Goal: Find specific page/section: Find specific page/section

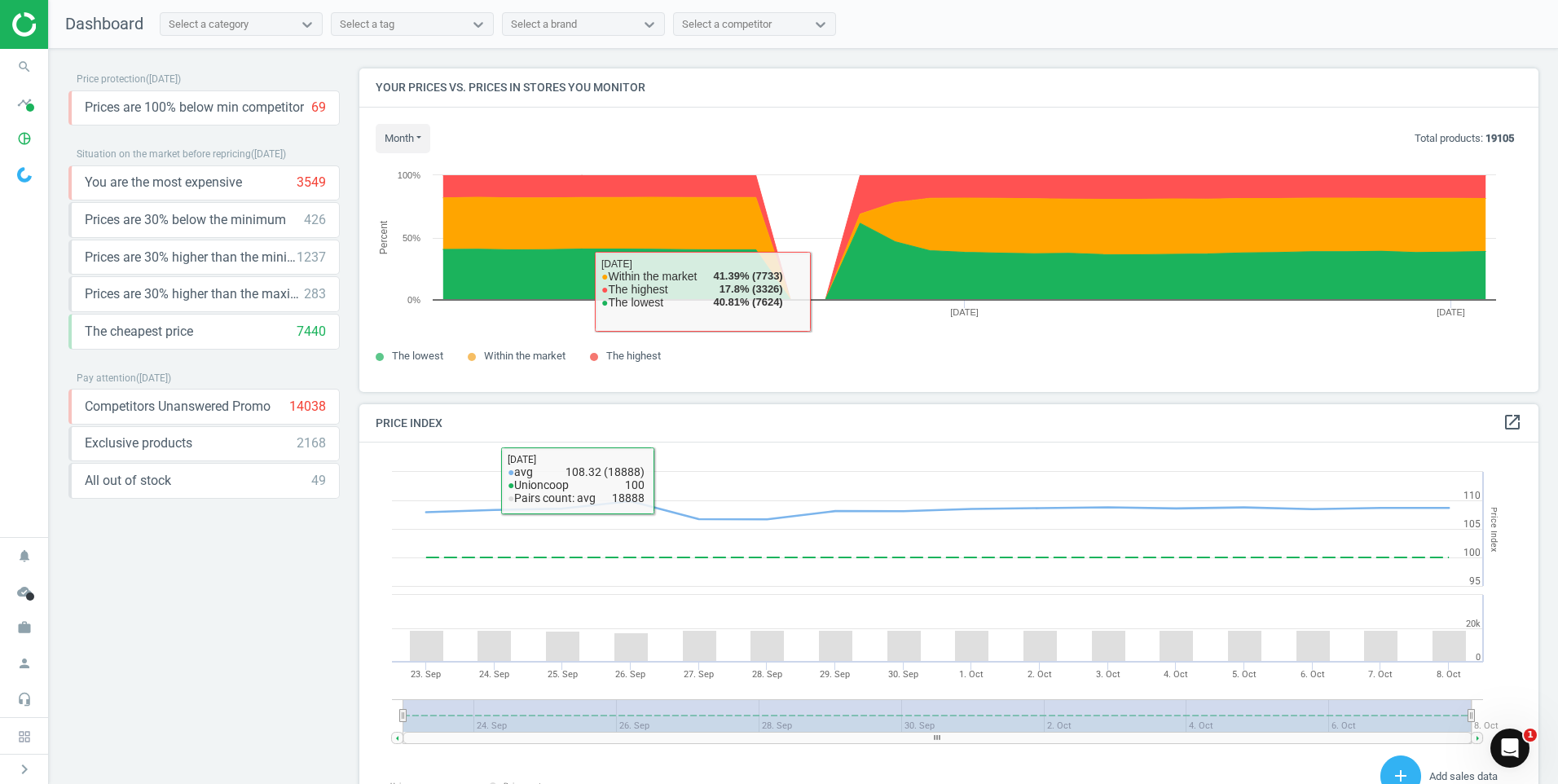
scroll to position [400, 1193]
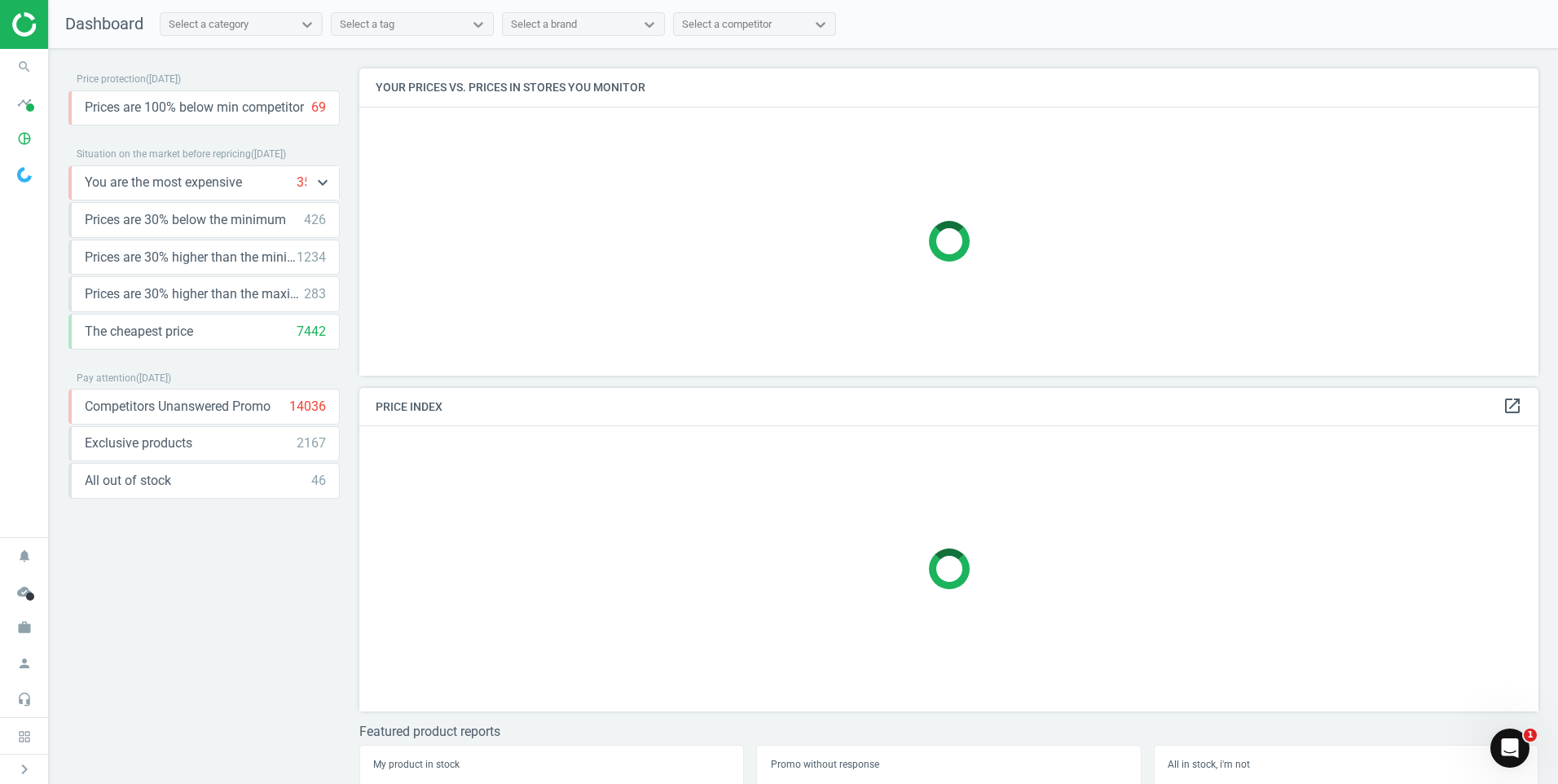
click at [135, 188] on span "You are the most expensive" at bounding box center [163, 183] width 157 height 18
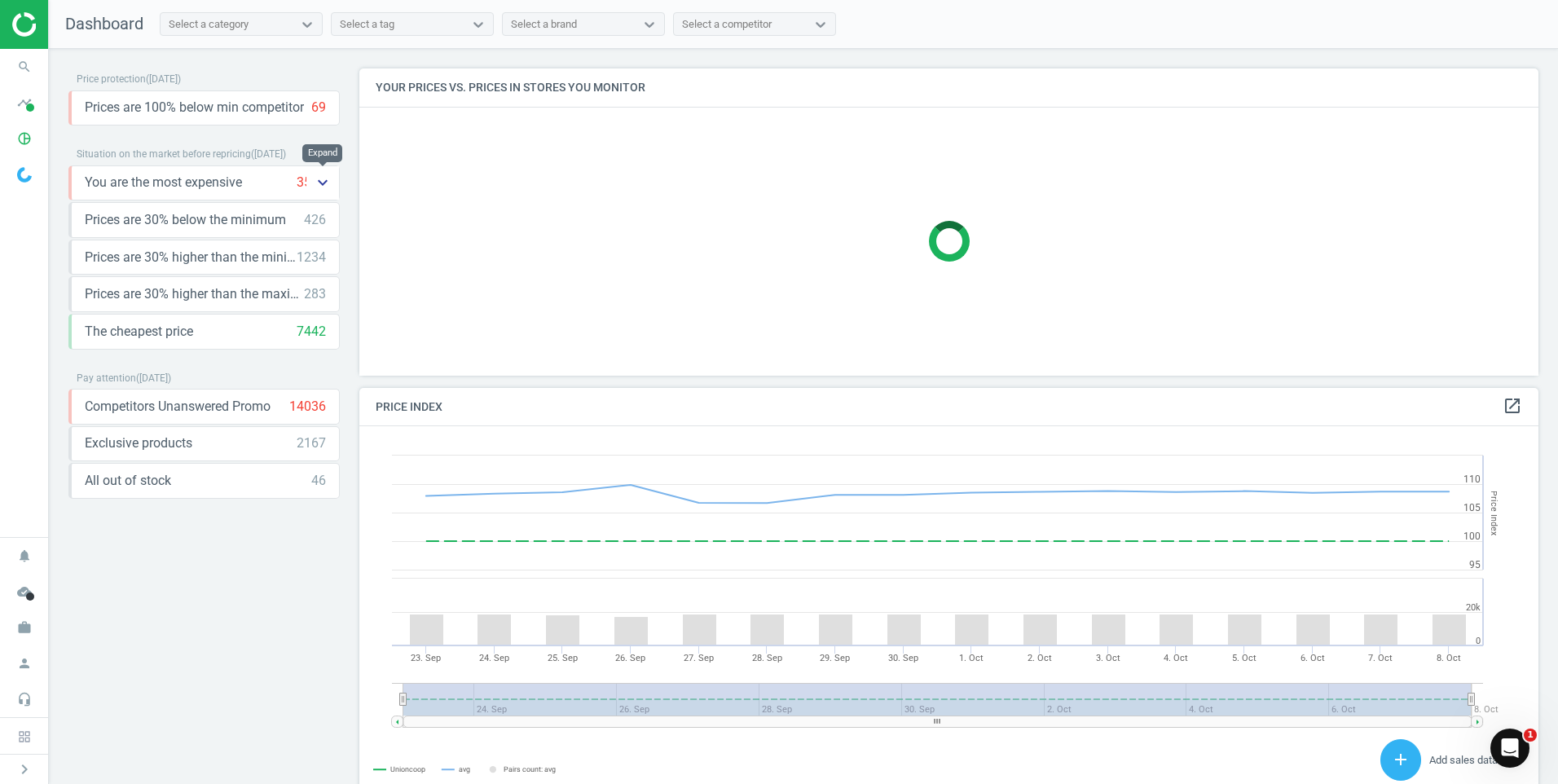
scroll to position [400, 1193]
click at [322, 185] on icon "keyboard_arrow_down" at bounding box center [323, 183] width 20 height 20
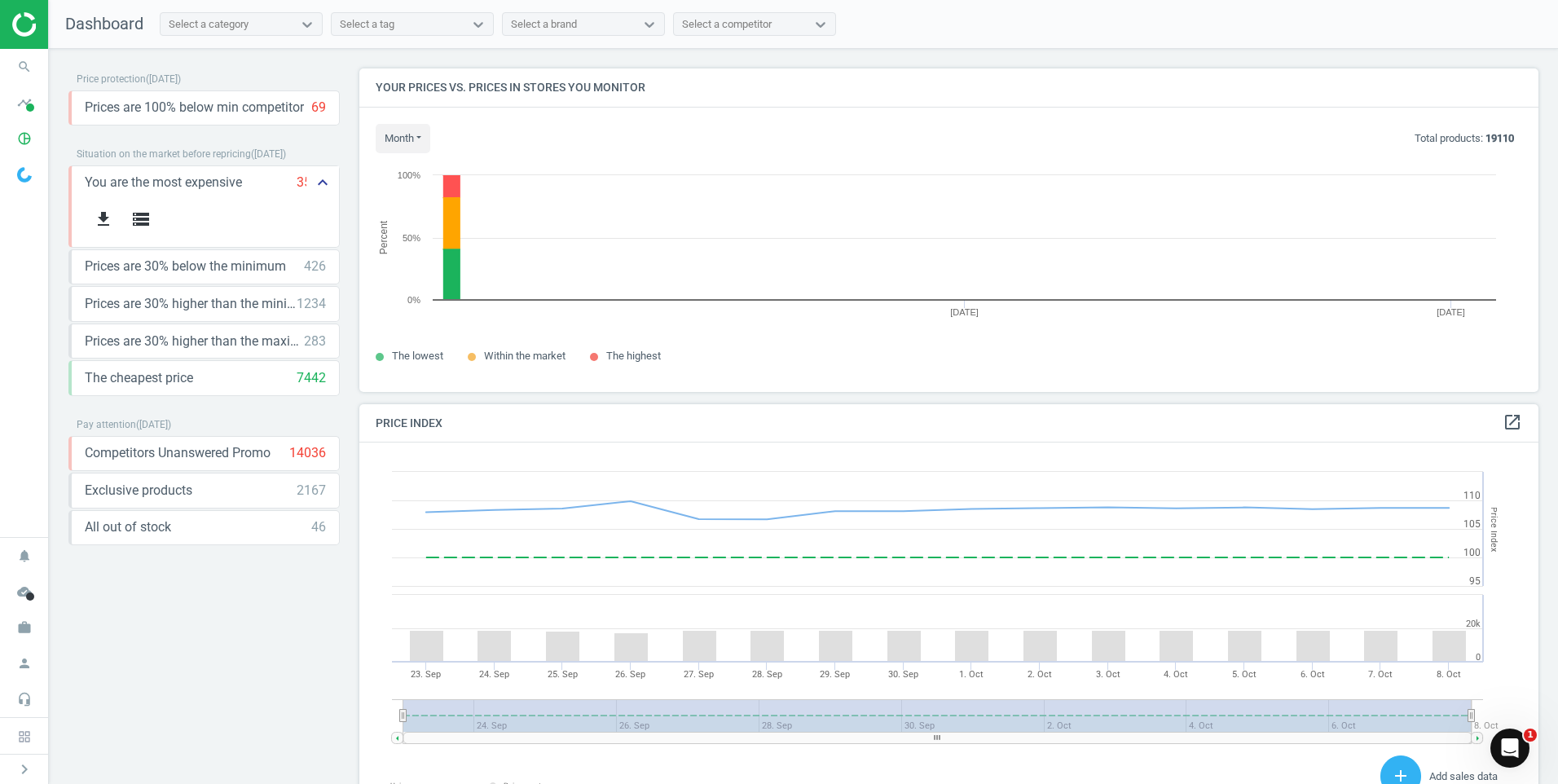
scroll to position [347, 1193]
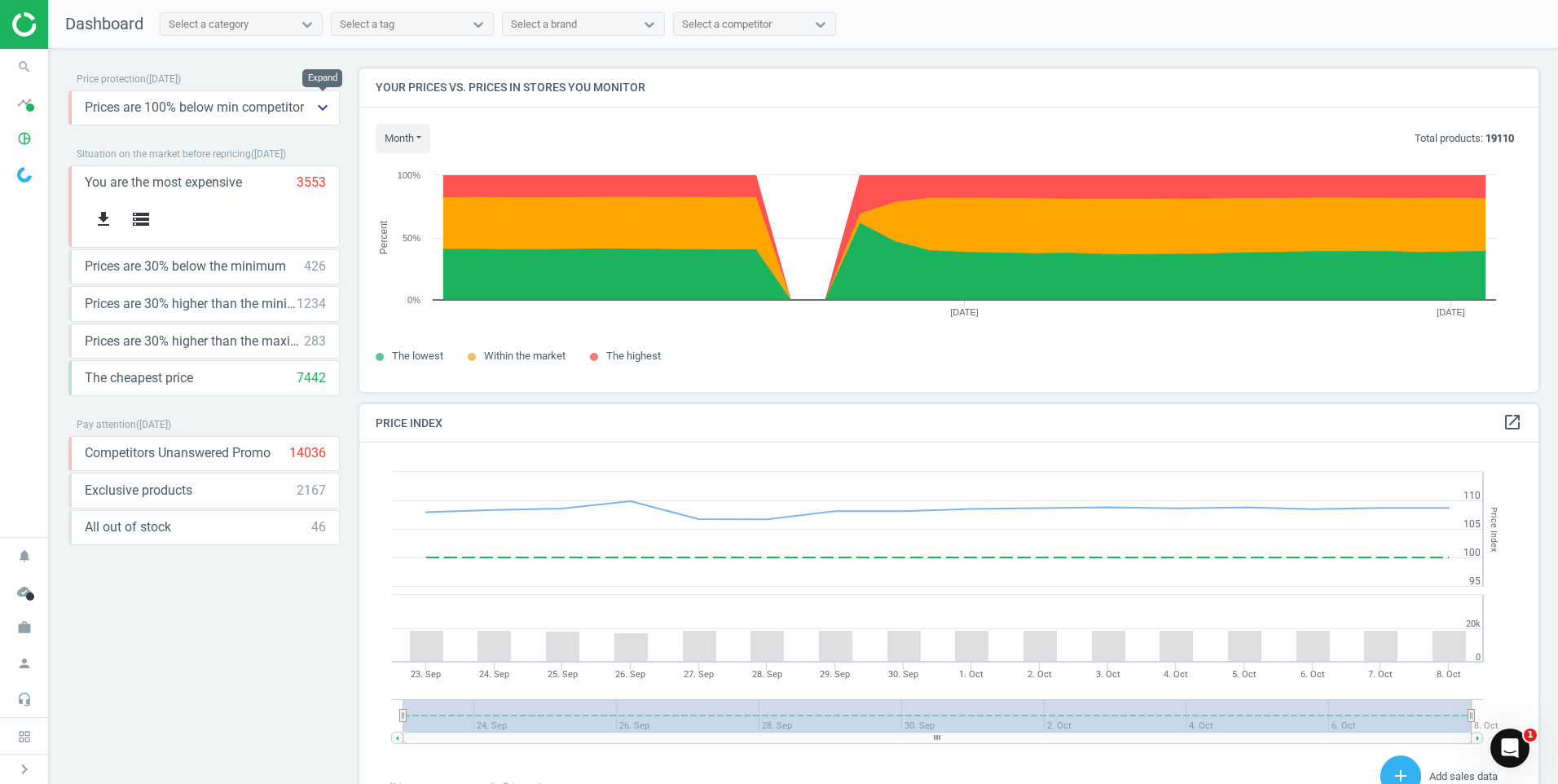
click at [330, 111] on icon "keyboard_arrow_down" at bounding box center [323, 108] width 20 height 20
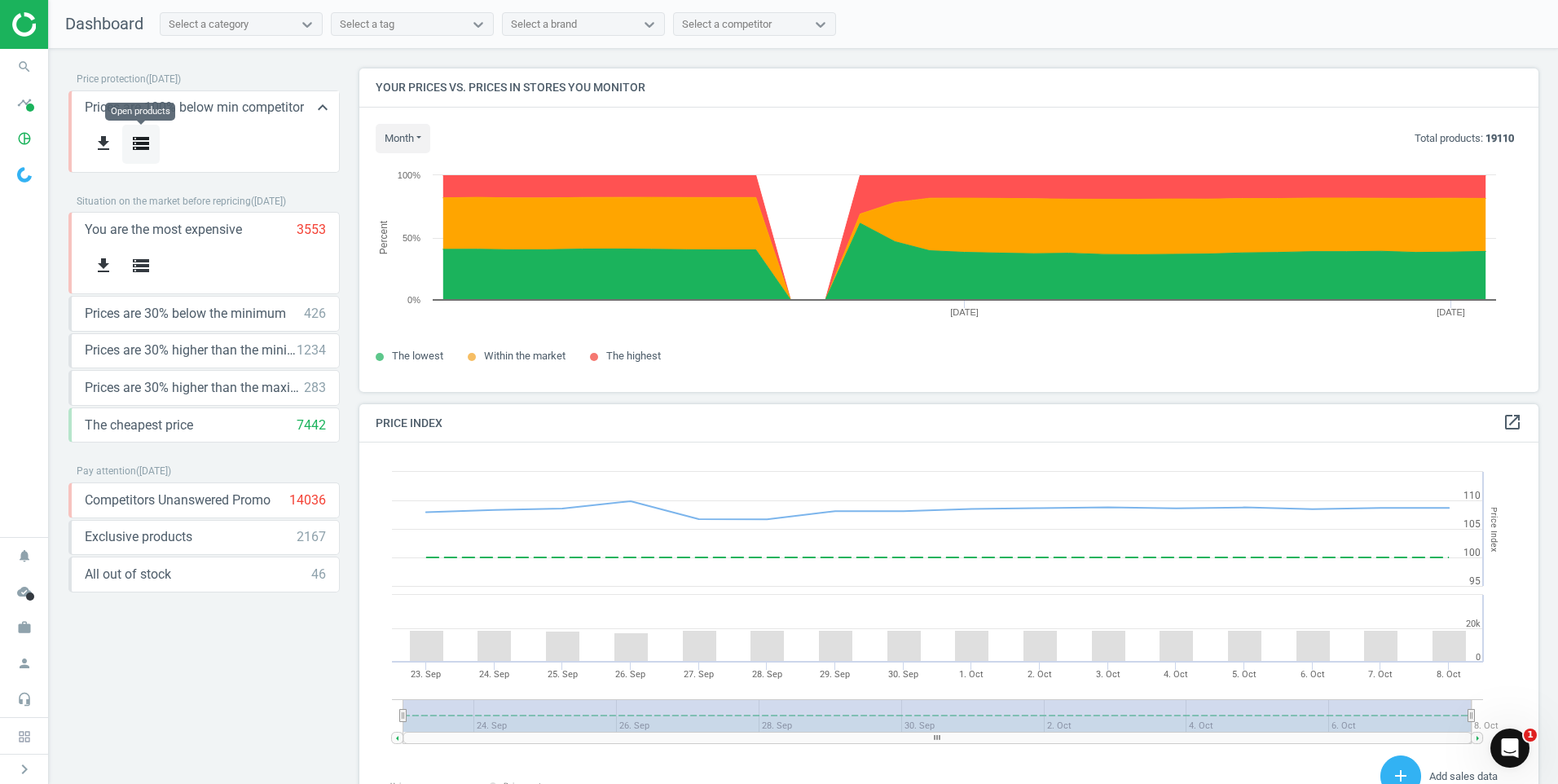
click at [136, 141] on icon "storage" at bounding box center [141, 143] width 20 height 20
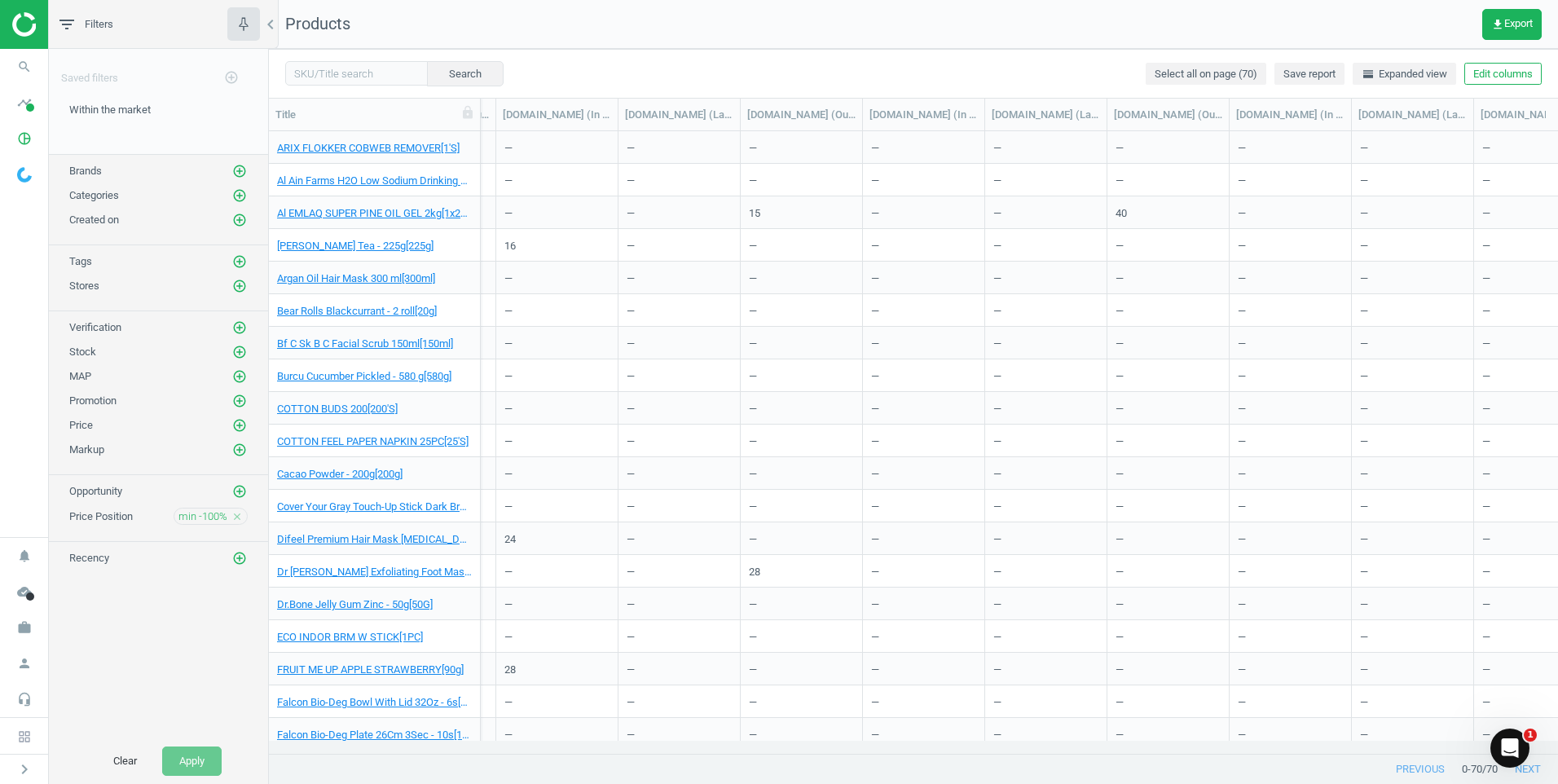
scroll to position [0, 5457]
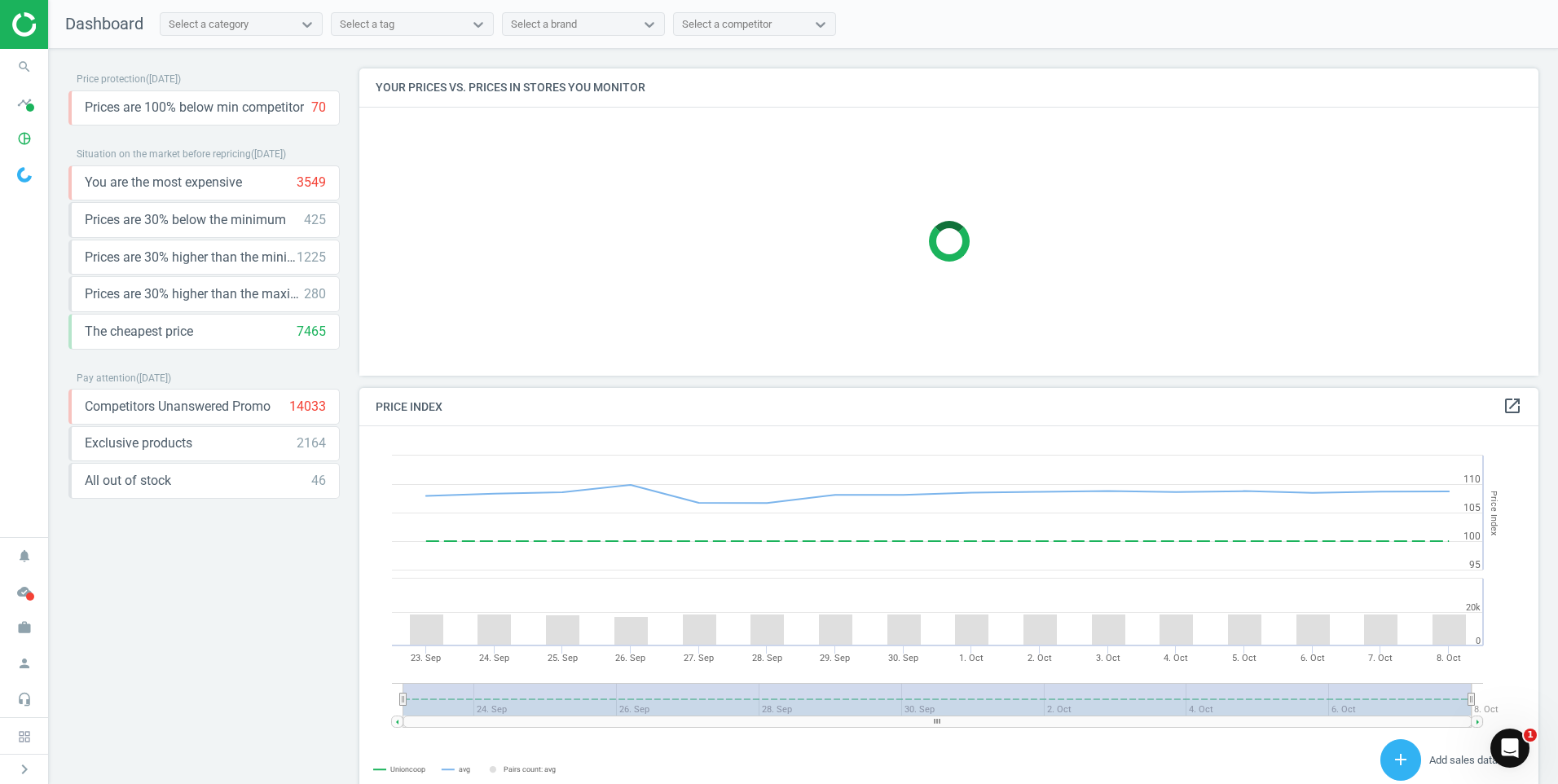
scroll to position [400, 1193]
click at [499, 23] on div "Select a category Select a tag Select a brand Select a competitor" at bounding box center [494, 24] width 701 height 24
click at [422, 27] on div "Select a tag" at bounding box center [398, 25] width 132 height 21
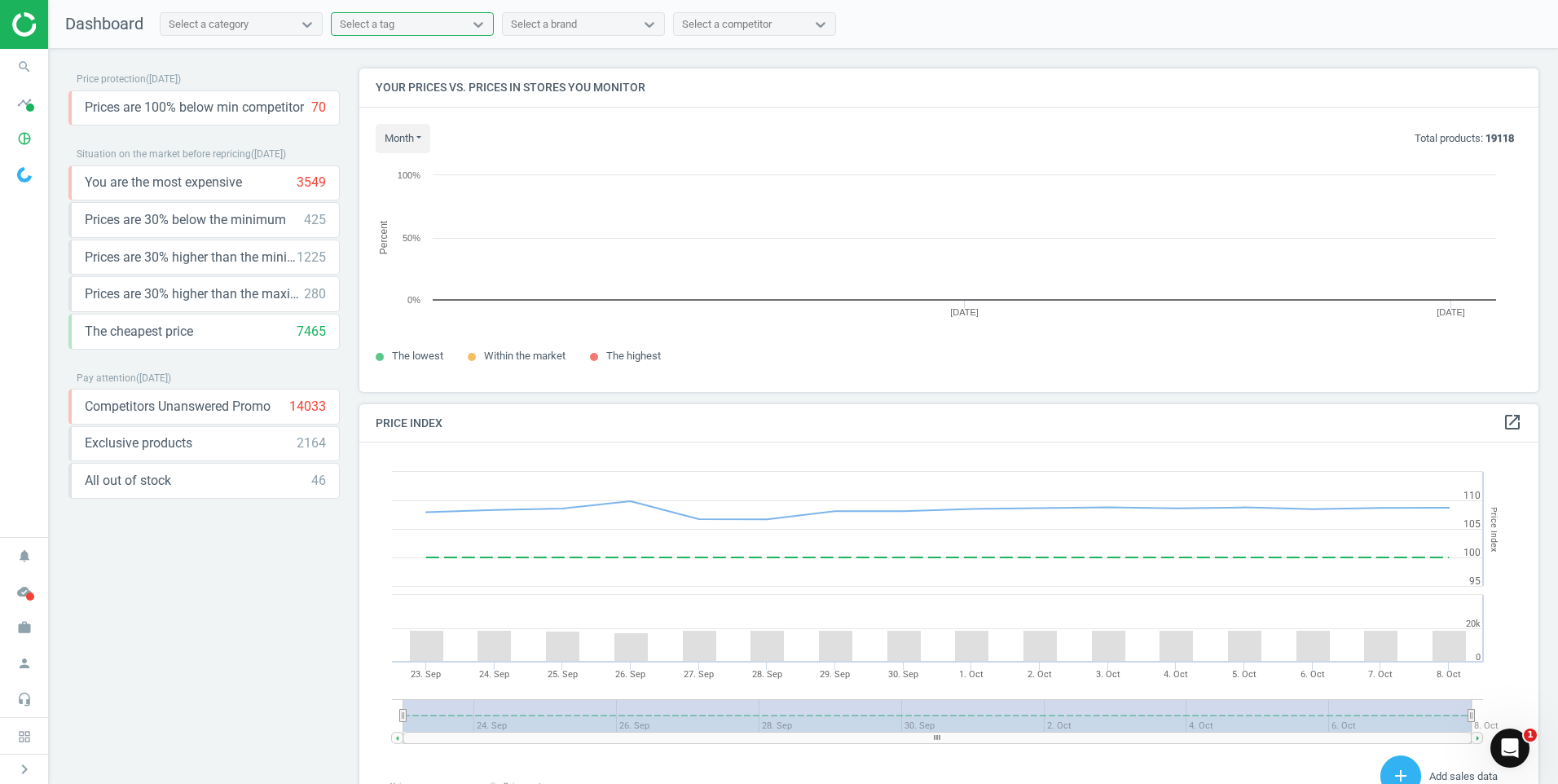
scroll to position [347, 1193]
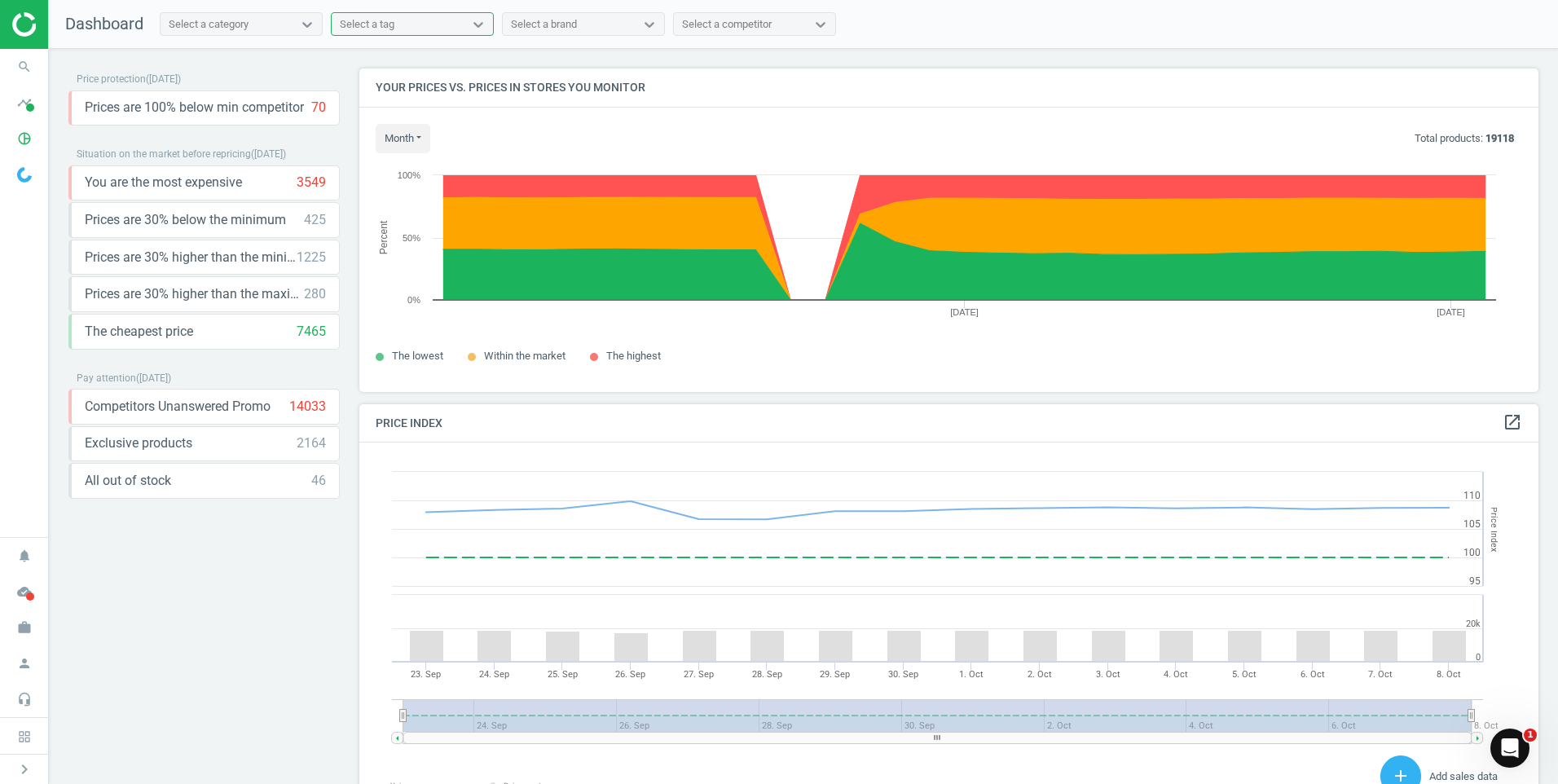
click at [20, 176] on img at bounding box center [24, 174] width 14 height 15
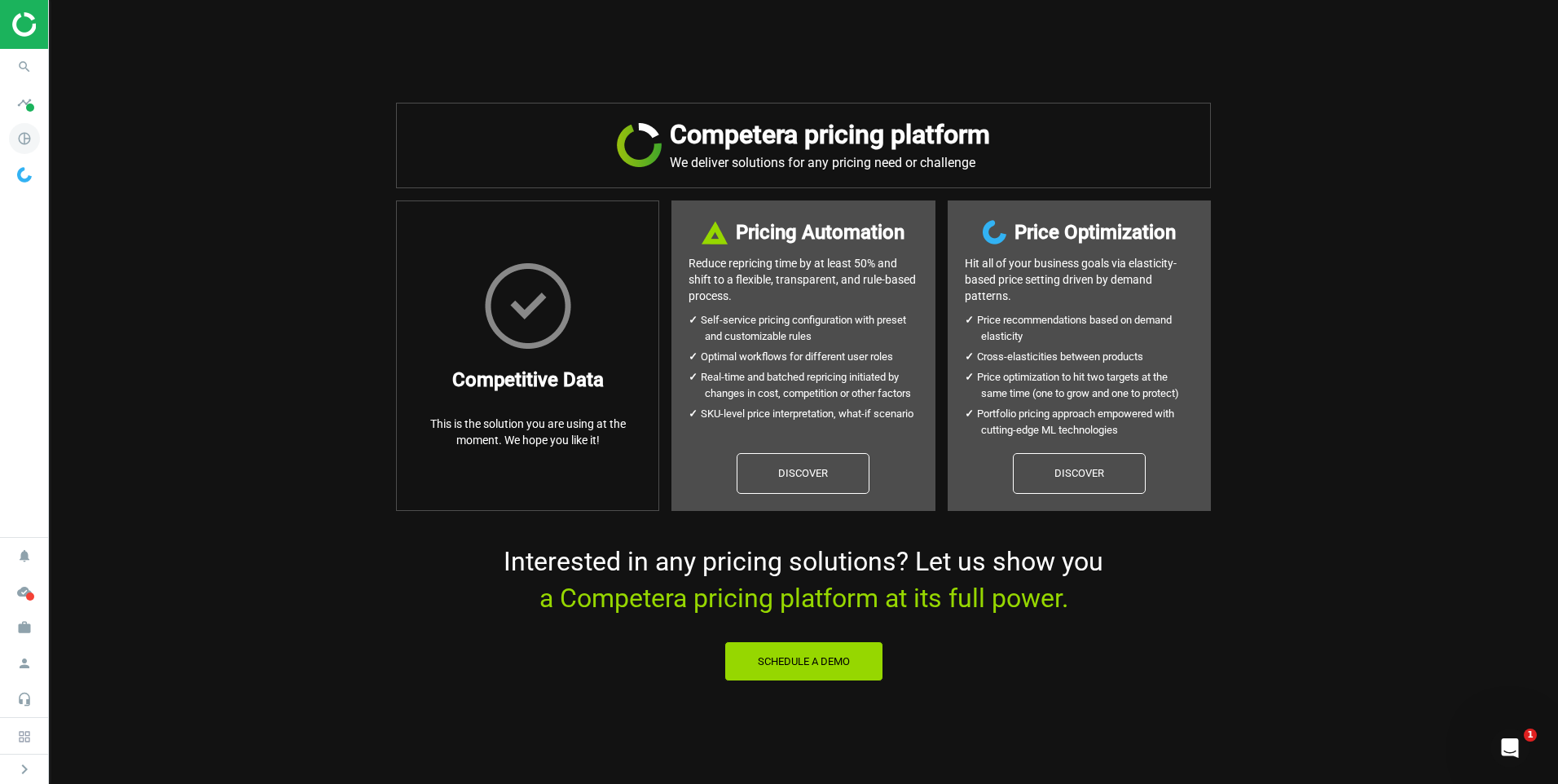
click at [27, 139] on icon "pie_chart_outlined" at bounding box center [24, 138] width 31 height 31
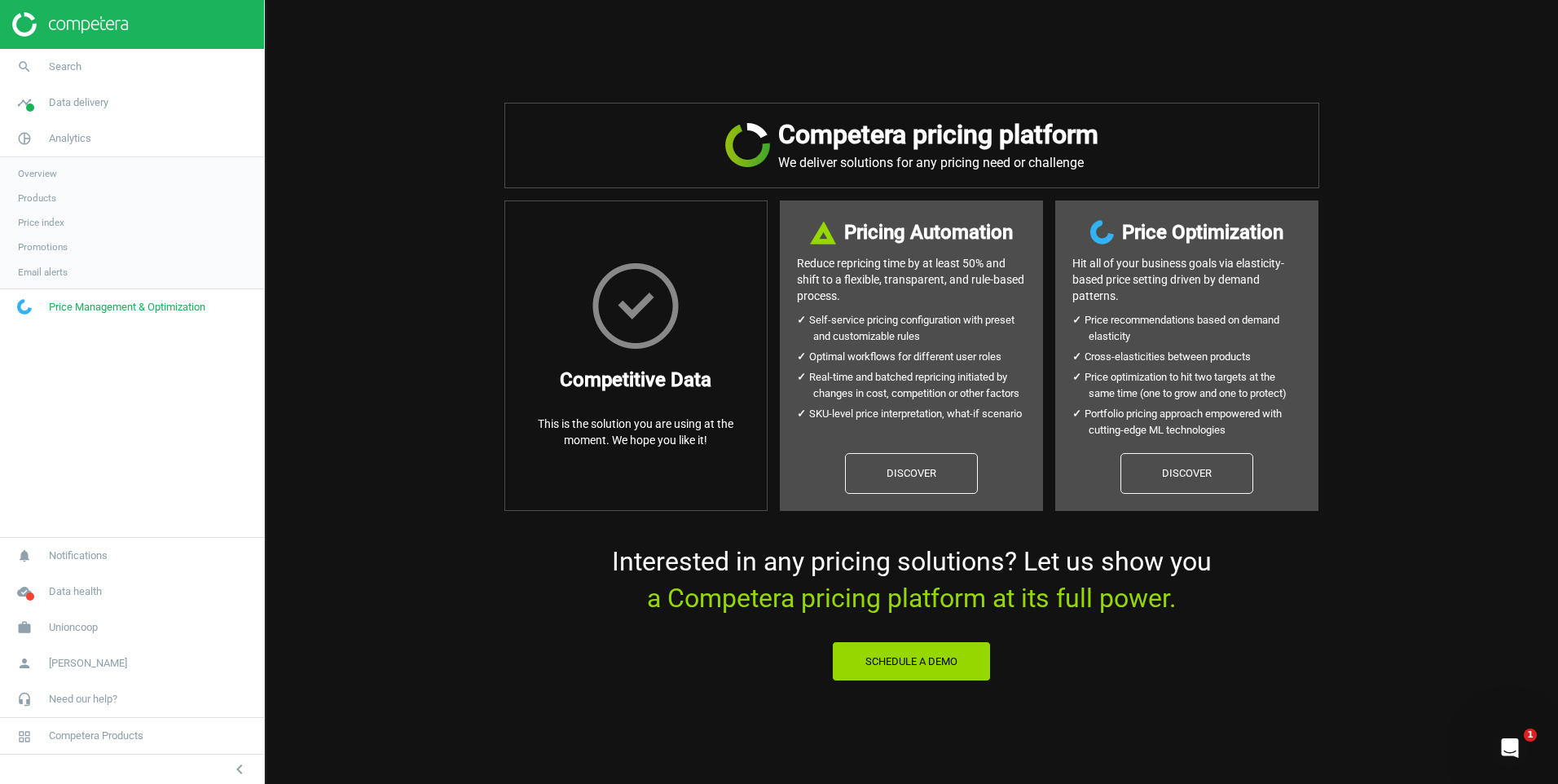
click at [34, 207] on link "Products" at bounding box center [132, 197] width 264 height 24
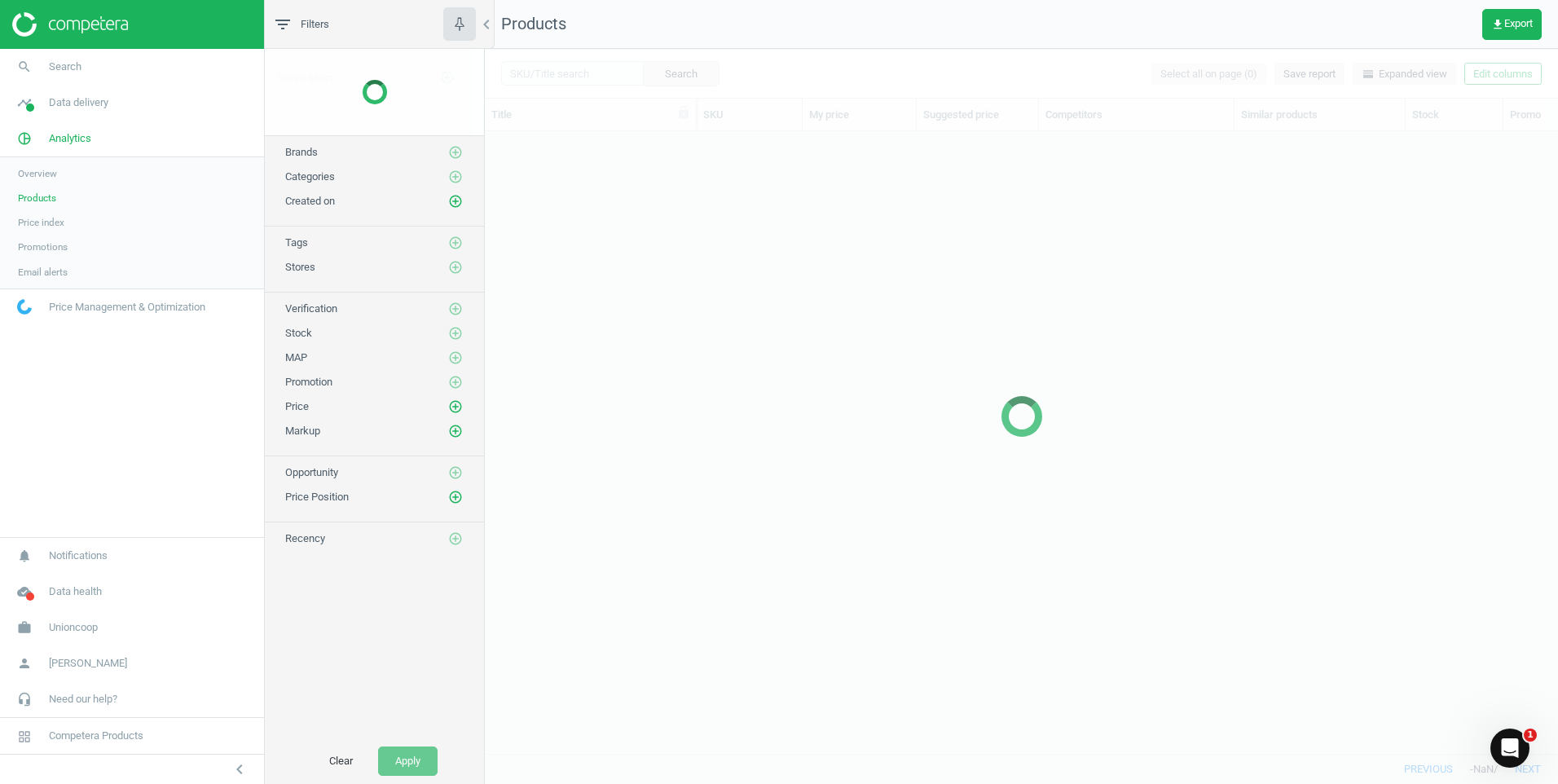
scroll to position [597, 1061]
click at [565, 61] on div at bounding box center [1021, 416] width 1073 height 735
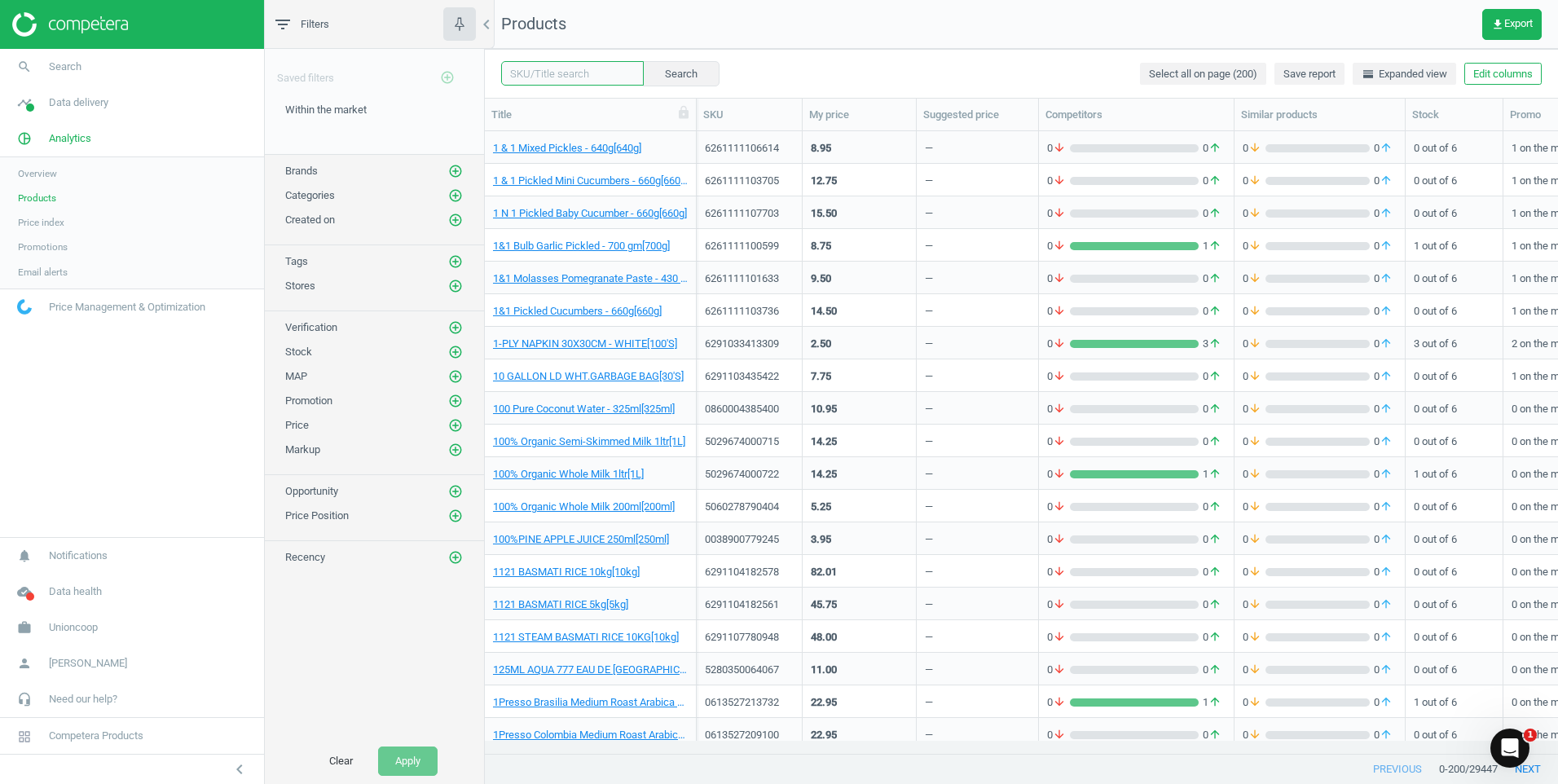
click at [593, 76] on input "text" at bounding box center [572, 73] width 143 height 24
paste input "8935270820831"
type input "8935270820831"
click at [695, 81] on button "Search" at bounding box center [680, 73] width 77 height 24
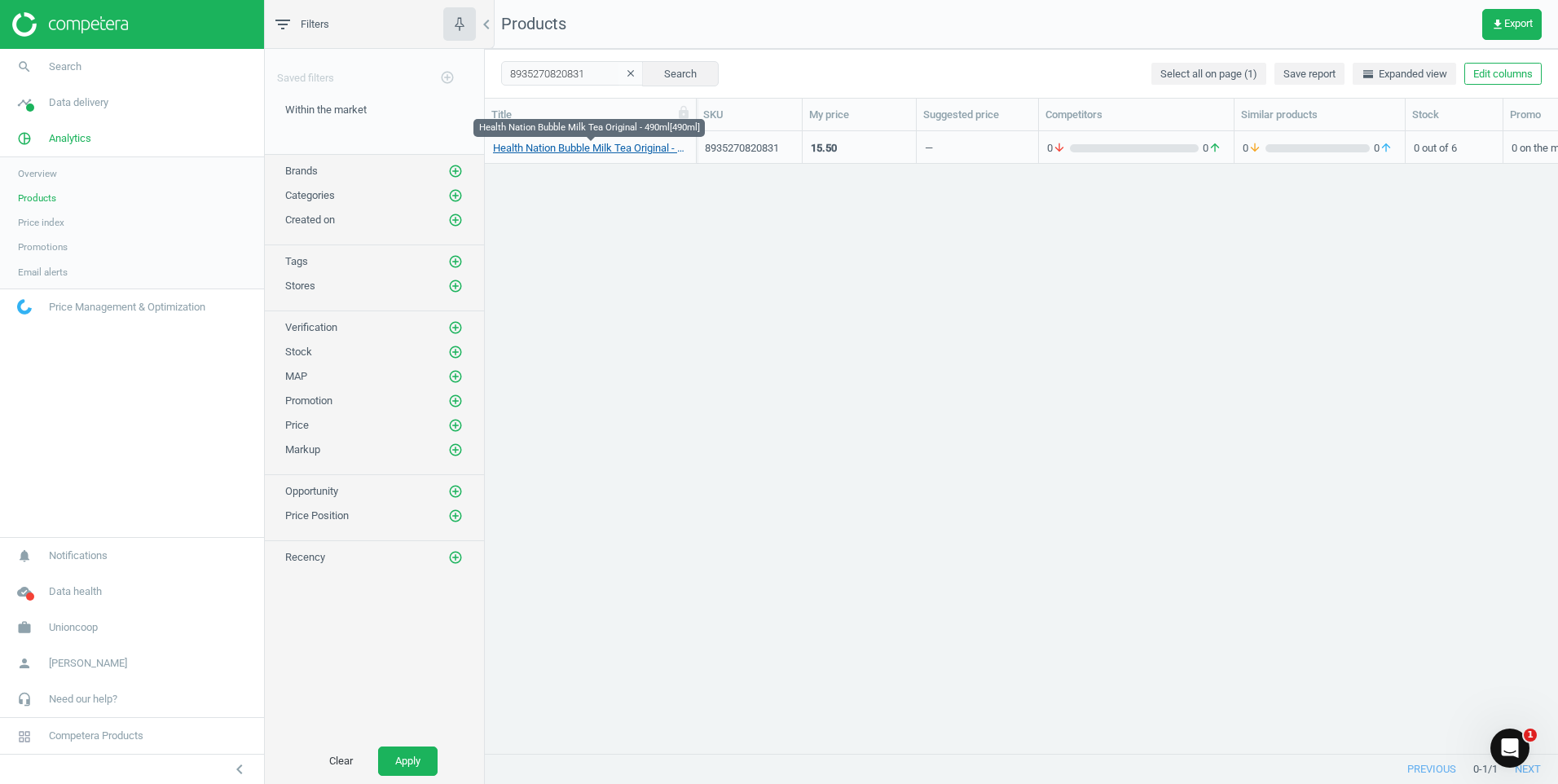
click at [610, 148] on link "Health Nation Bubble Milk Tea Original - 490ml[490ml]" at bounding box center [590, 148] width 195 height 14
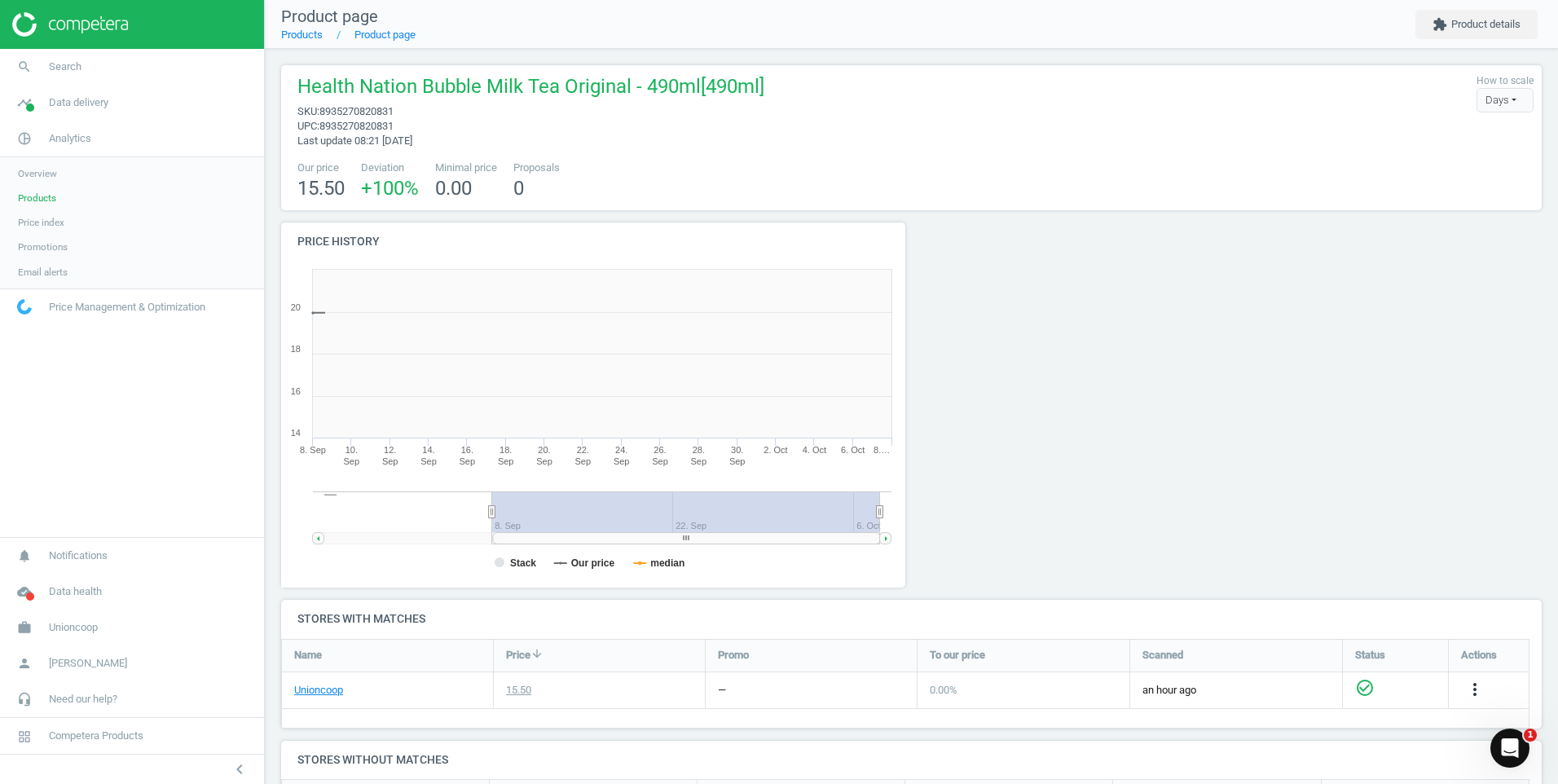
scroll to position [351, 643]
